Goal: Task Accomplishment & Management: Manage account settings

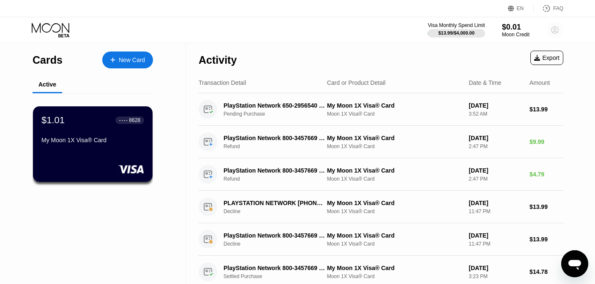
click at [559, 33] on circle at bounding box center [554, 30] width 17 height 17
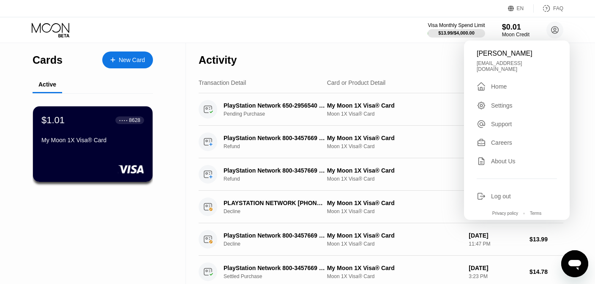
click at [499, 193] on div "Log out" at bounding box center [501, 196] width 20 height 7
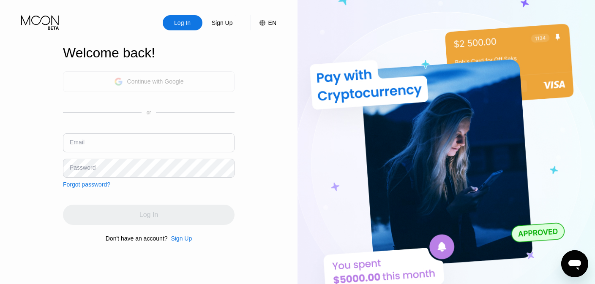
click at [158, 83] on div "Continue with Google" at bounding box center [155, 81] width 57 height 7
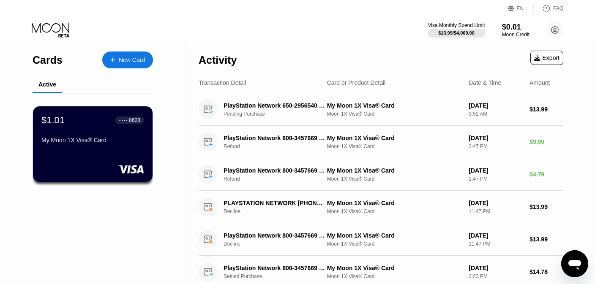
click at [565, 254] on div "Open messaging window" at bounding box center [574, 263] width 25 height 25
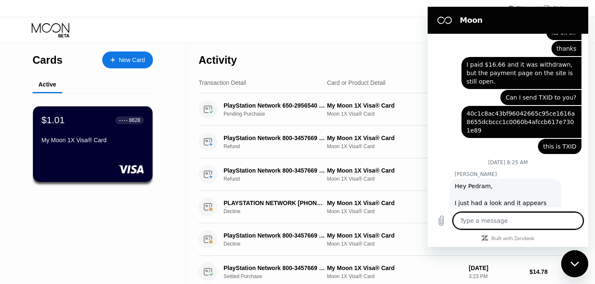
scroll to position [684, 0]
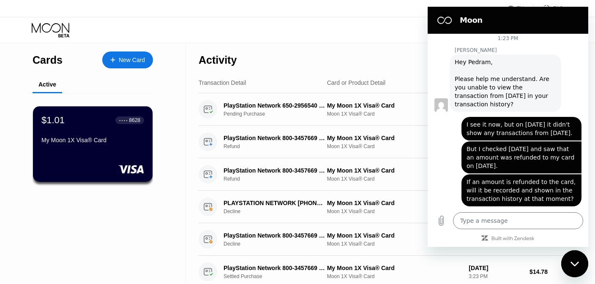
drag, startPoint x: 580, startPoint y: 263, endPoint x: 989, endPoint y: 421, distance: 437.5
click at [580, 263] on div "Close messaging window" at bounding box center [574, 263] width 25 height 25
type textarea "x"
